Goal: Check status: Check status

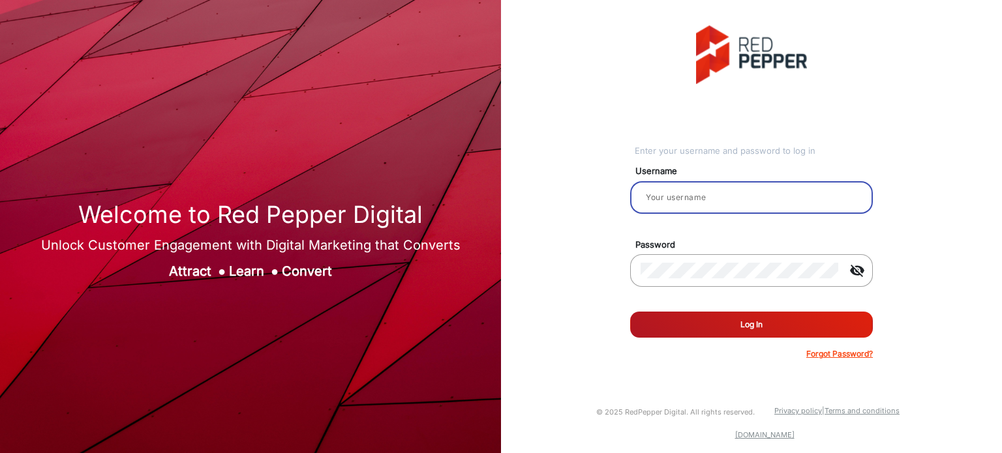
click at [715, 203] on input "email" at bounding box center [752, 198] width 222 height 16
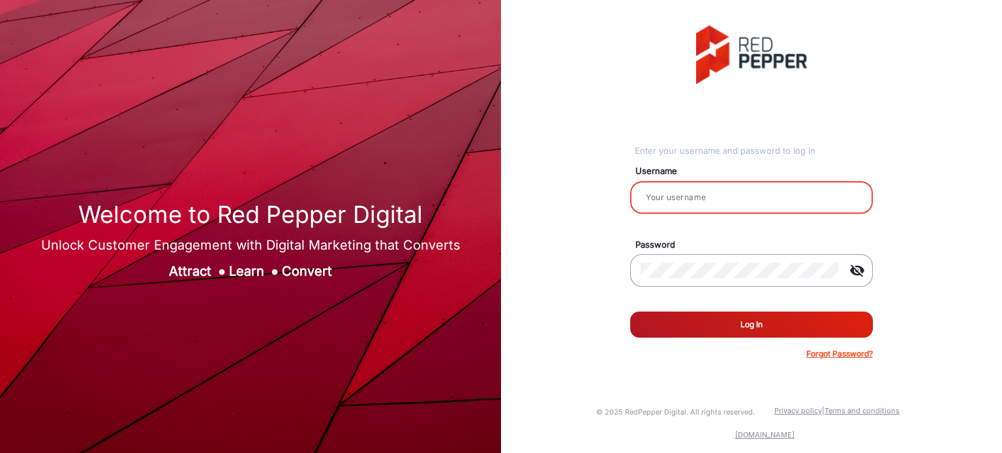
type input "Rachael"
click at [762, 331] on button "Log In" at bounding box center [751, 325] width 243 height 26
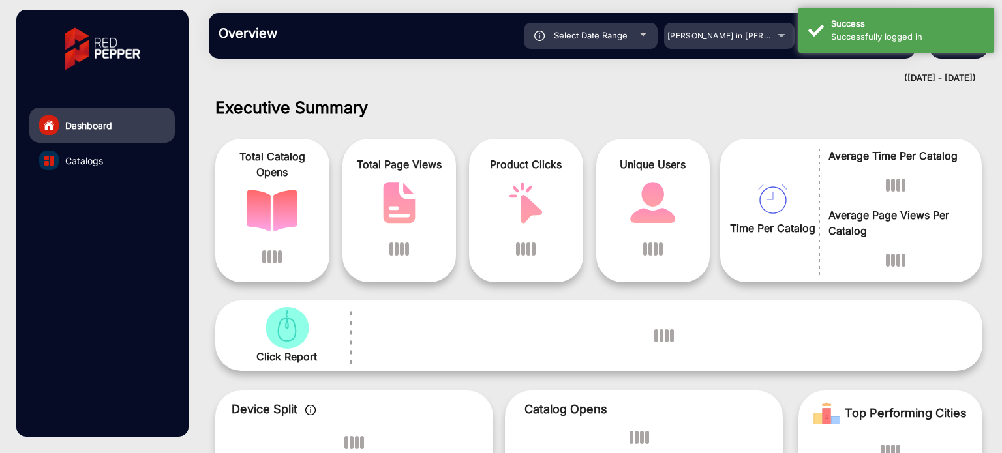
scroll to position [10, 0]
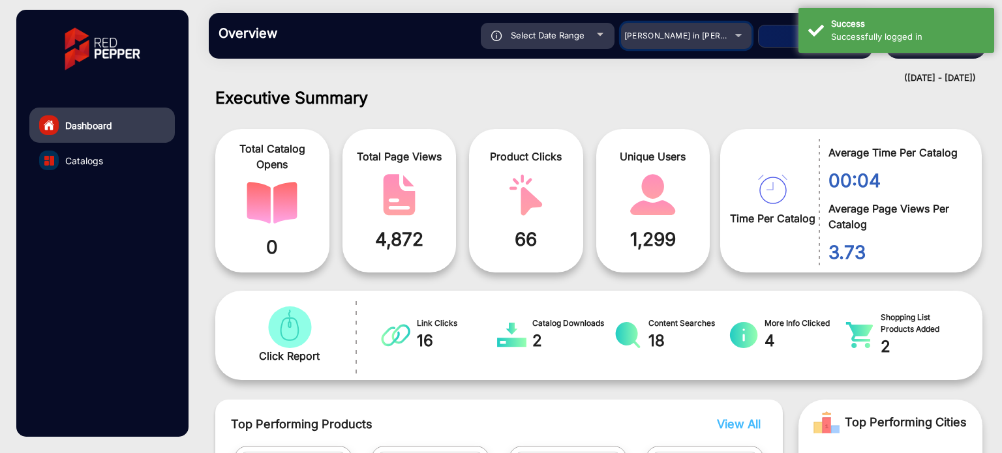
click at [719, 33] on span "[PERSON_NAME] in [PERSON_NAME]" at bounding box center [696, 36] width 144 height 10
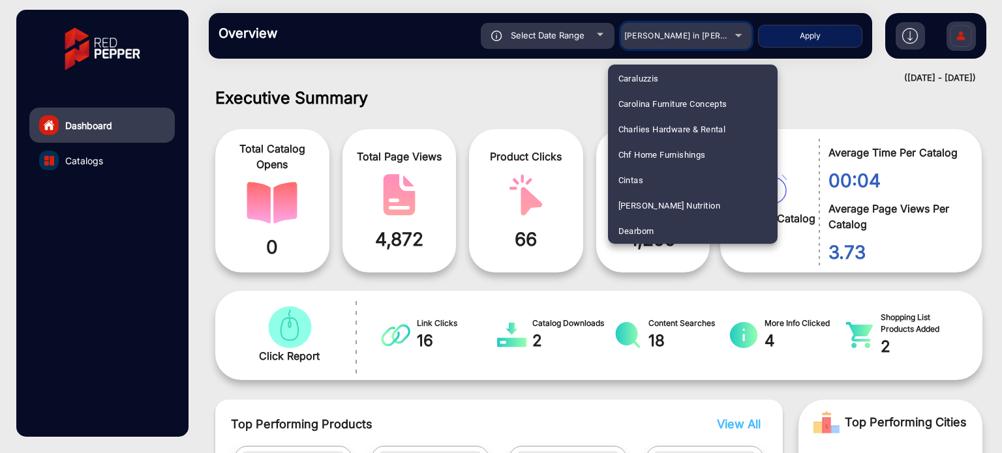
scroll to position [1123, 0]
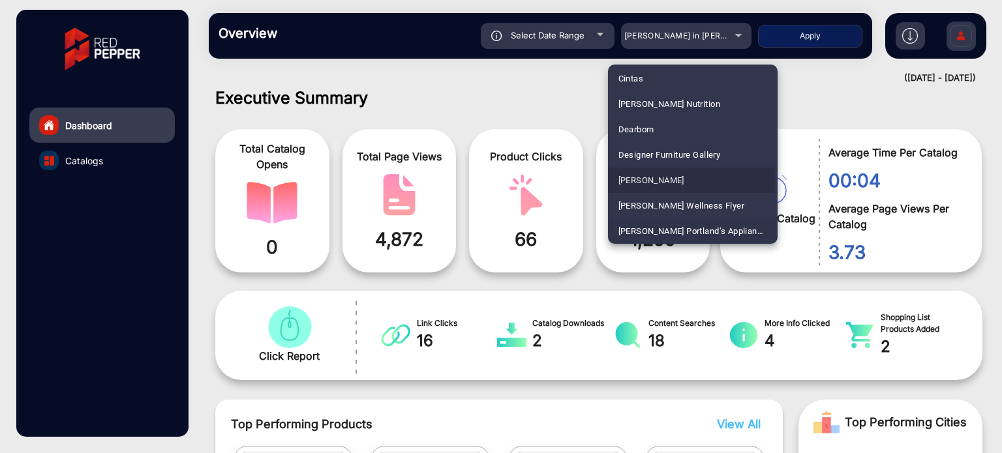
click at [660, 180] on mat-option "[PERSON_NAME]" at bounding box center [693, 180] width 170 height 25
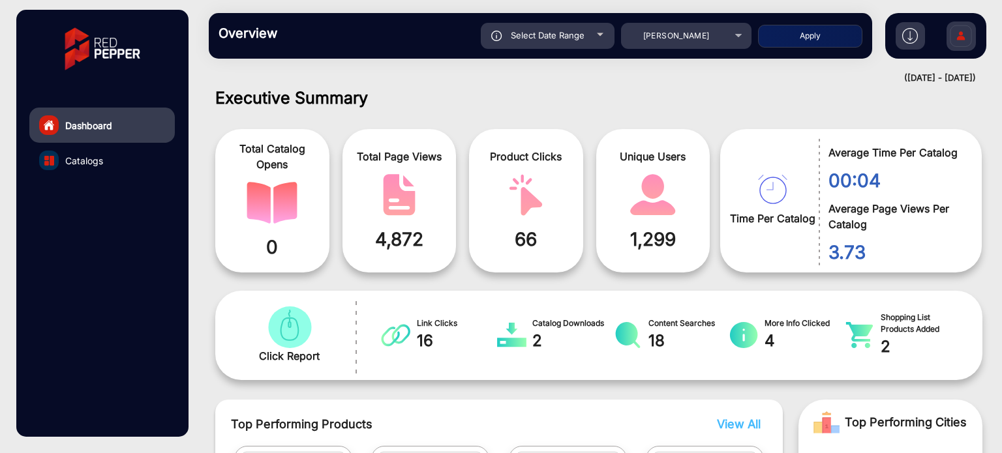
click at [832, 33] on button "Apply" at bounding box center [810, 36] width 104 height 23
type input "[DATE]"
